Goal: Transaction & Acquisition: Purchase product/service

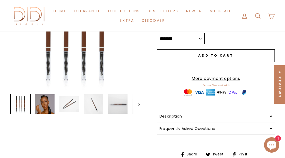
scroll to position [26, 0]
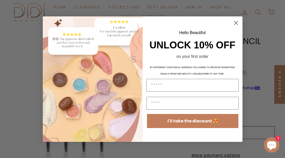
drag, startPoint x: 105, startPoint y: 85, endPoint x: 238, endPoint y: 20, distance: 148.4
click at [238, 20] on circle "Close dialog" at bounding box center [235, 22] width 8 height 8
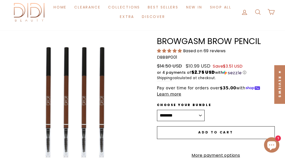
scroll to position [77, 0]
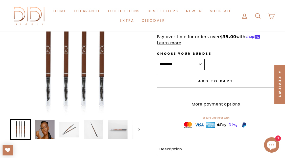
drag, startPoint x: 146, startPoint y: 45, endPoint x: 113, endPoint y: 49, distance: 32.7
drag, startPoint x: 113, startPoint y: 49, endPoint x: 121, endPoint y: 28, distance: 21.5
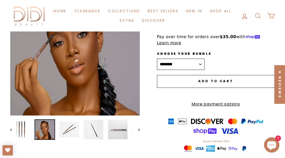
click at [51, 124] on img at bounding box center [44, 129] width 19 height 19
click at [70, 126] on img at bounding box center [68, 129] width 19 height 19
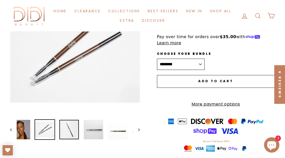
click at [72, 127] on img at bounding box center [68, 129] width 19 height 19
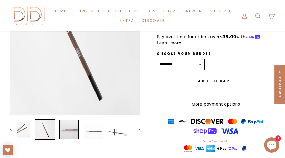
click at [74, 128] on img at bounding box center [68, 129] width 19 height 19
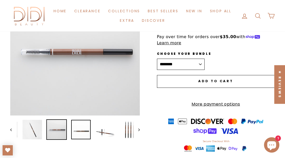
click at [83, 126] on img at bounding box center [80, 129] width 19 height 19
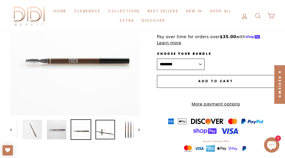
click at [107, 137] on img at bounding box center [104, 129] width 19 height 19
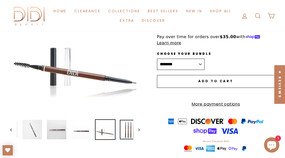
click at [125, 129] on img at bounding box center [129, 129] width 19 height 19
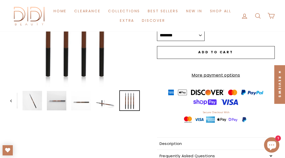
scroll to position [128, 0]
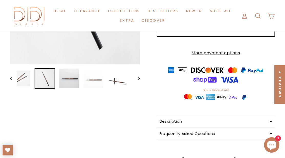
click at [35, 81] on div at bounding box center [45, 78] width 20 height 20
click at [23, 81] on img at bounding box center [20, 78] width 19 height 19
click at [18, 80] on link at bounding box center [20, 78] width 19 height 19
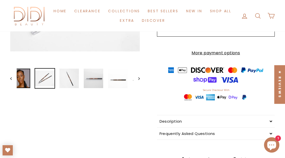
click at [18, 80] on img at bounding box center [20, 78] width 19 height 19
click at [18, 80] on link at bounding box center [20, 78] width 19 height 19
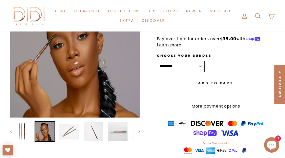
scroll to position [51, 0]
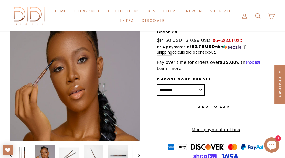
click at [84, 80] on button "Close (esc)" at bounding box center [74, 76] width 129 height 129
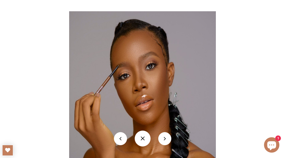
click at [173, 83] on img at bounding box center [142, 84] width 147 height 147
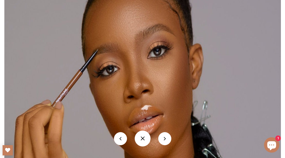
click at [173, 83] on img at bounding box center [142, 86] width 276 height 276
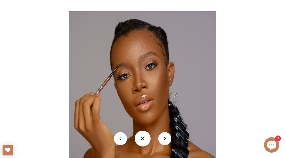
click at [149, 140] on button at bounding box center [143, 138] width 16 height 16
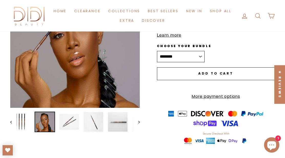
scroll to position [102, 0]
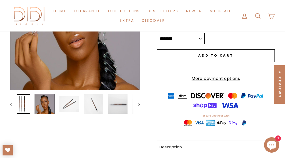
click at [23, 104] on img at bounding box center [20, 103] width 19 height 19
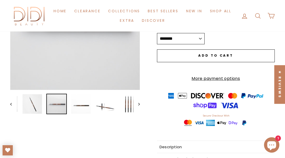
click at [120, 103] on div at bounding box center [129, 104] width 20 height 20
click at [120, 103] on img at bounding box center [129, 103] width 19 height 19
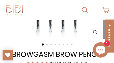
scroll to position [72, 0]
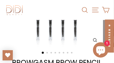
click at [56, 35] on img at bounding box center [57, 2] width 90 height 90
drag, startPoint x: 66, startPoint y: 33, endPoint x: 49, endPoint y: 34, distance: 17.4
click at [54, 34] on img at bounding box center [57, 2] width 90 height 90
click at [56, 31] on img at bounding box center [57, 2] width 90 height 90
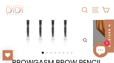
drag, startPoint x: 55, startPoint y: 31, endPoint x: 21, endPoint y: 32, distance: 34.0
click at [22, 32] on img at bounding box center [47, 2] width 90 height 90
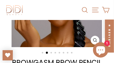
click at [48, 31] on img at bounding box center [57, 2] width 90 height 90
drag, startPoint x: 73, startPoint y: 30, endPoint x: 36, endPoint y: 31, distance: 37.1
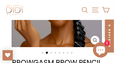
click at [50, 31] on img at bounding box center [57, 2] width 90 height 90
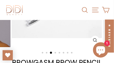
click at [55, 29] on img at bounding box center [57, 2] width 90 height 90
drag, startPoint x: 70, startPoint y: 29, endPoint x: 38, endPoint y: 30, distance: 31.5
click at [47, 30] on img at bounding box center [57, 2] width 90 height 90
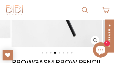
click at [57, 29] on img at bounding box center [57, 2] width 90 height 90
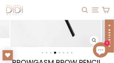
drag, startPoint x: 72, startPoint y: 30, endPoint x: 51, endPoint y: 30, distance: 21.8
click at [54, 30] on img at bounding box center [55, 2] width 90 height 90
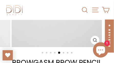
click at [61, 29] on img at bounding box center [57, 2] width 90 height 90
drag, startPoint x: 71, startPoint y: 30, endPoint x: 56, endPoint y: 30, distance: 14.3
click at [62, 30] on img at bounding box center [57, 2] width 90 height 90
click at [70, 30] on img at bounding box center [57, 2] width 90 height 90
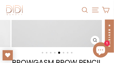
drag, startPoint x: 70, startPoint y: 30, endPoint x: 29, endPoint y: 32, distance: 41.0
click at [31, 32] on img at bounding box center [57, 2] width 90 height 90
drag, startPoint x: 66, startPoint y: 31, endPoint x: 38, endPoint y: 30, distance: 27.9
click at [39, 30] on img at bounding box center [57, 2] width 90 height 90
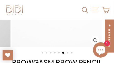
click at [67, 30] on img at bounding box center [57, 2] width 90 height 90
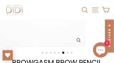
drag, startPoint x: 66, startPoint y: 32, endPoint x: 41, endPoint y: 32, distance: 24.6
click at [36, 32] on img at bounding box center [40, 2] width 90 height 90
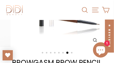
click at [68, 32] on img at bounding box center [57, 2] width 90 height 90
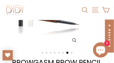
drag, startPoint x: 72, startPoint y: 32, endPoint x: 51, endPoint y: 33, distance: 21.0
click at [52, 33] on img at bounding box center [36, 2] width 90 height 90
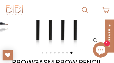
click at [73, 30] on img at bounding box center [57, 2] width 90 height 90
drag, startPoint x: 77, startPoint y: 31, endPoint x: 11, endPoint y: 33, distance: 66.1
click at [28, 33] on img at bounding box center [57, 2] width 90 height 90
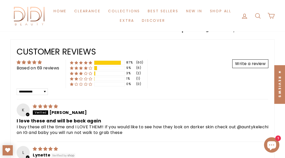
scroll to position [205, 0]
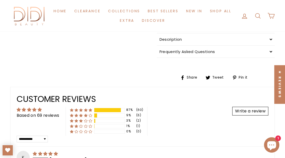
click at [131, 88] on div "Close (esc) Close (esc) Close (esc) Close (esc) Close (esc) Close (esc) Close (…" at bounding box center [142, 125] width 285 height 544
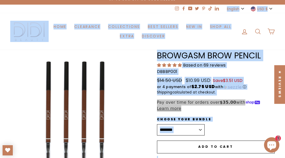
scroll to position [0, 0]
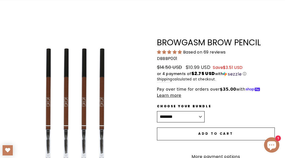
scroll to position [51, 0]
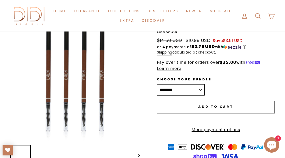
drag, startPoint x: 67, startPoint y: 80, endPoint x: 2, endPoint y: 78, distance: 64.8
click at [27, 78] on button "Close (esc)" at bounding box center [74, 76] width 129 height 129
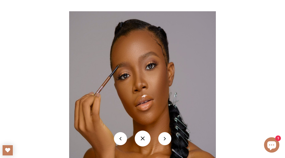
click at [139, 84] on img at bounding box center [142, 84] width 147 height 147
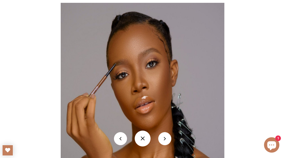
click at [139, 84] on img at bounding box center [142, 84] width 163 height 163
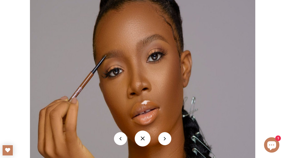
click at [139, 84] on img at bounding box center [142, 84] width 225 height 225
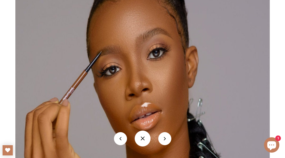
click at [139, 84] on img at bounding box center [142, 85] width 254 height 254
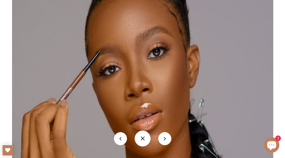
click at [139, 84] on img at bounding box center [142, 84] width 261 height 261
